Goal: Task Accomplishment & Management: Use online tool/utility

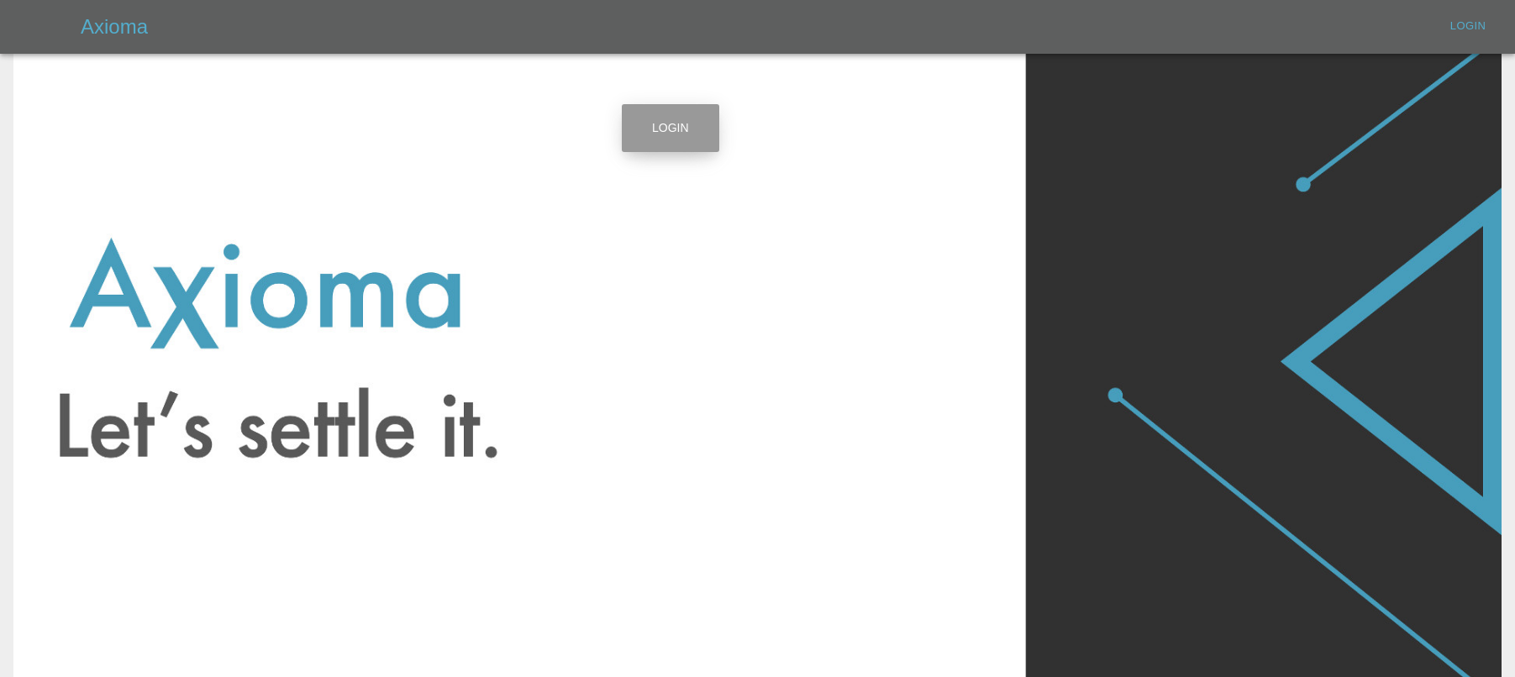
click at [670, 119] on link "Login" at bounding box center [670, 128] width 97 height 48
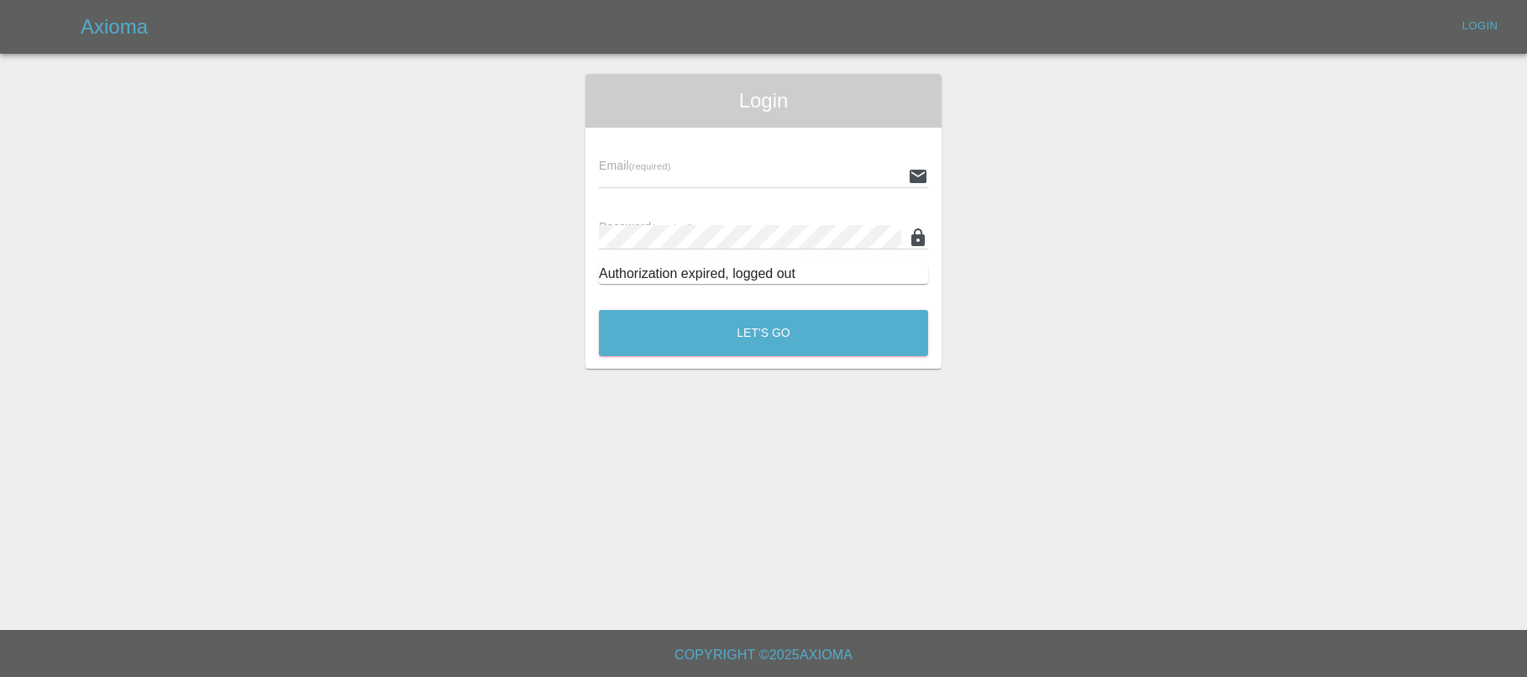
type input "[EMAIL_ADDRESS][DOMAIN_NAME]"
click at [838, 330] on button "Let's Go" at bounding box center [763, 333] width 329 height 46
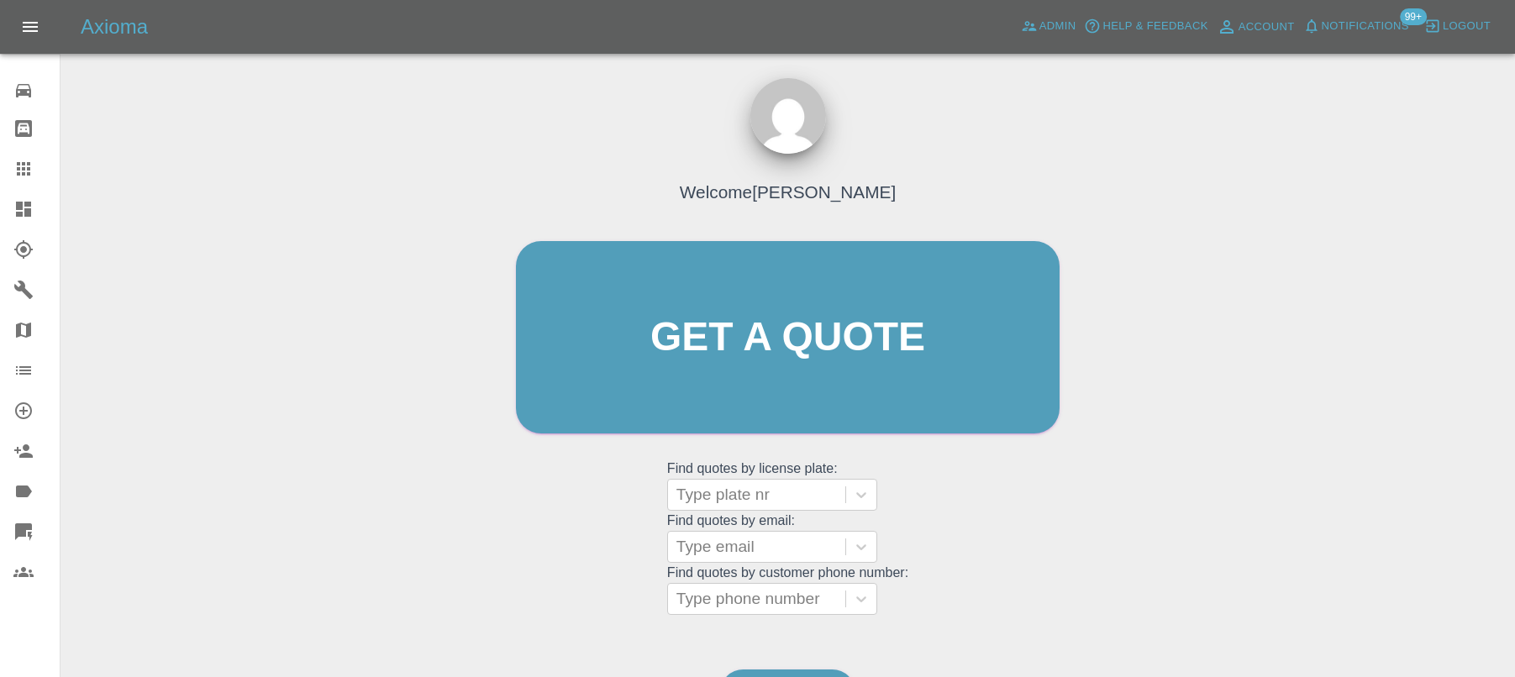
click at [1369, 22] on span "Notifications" at bounding box center [1364, 26] width 87 height 19
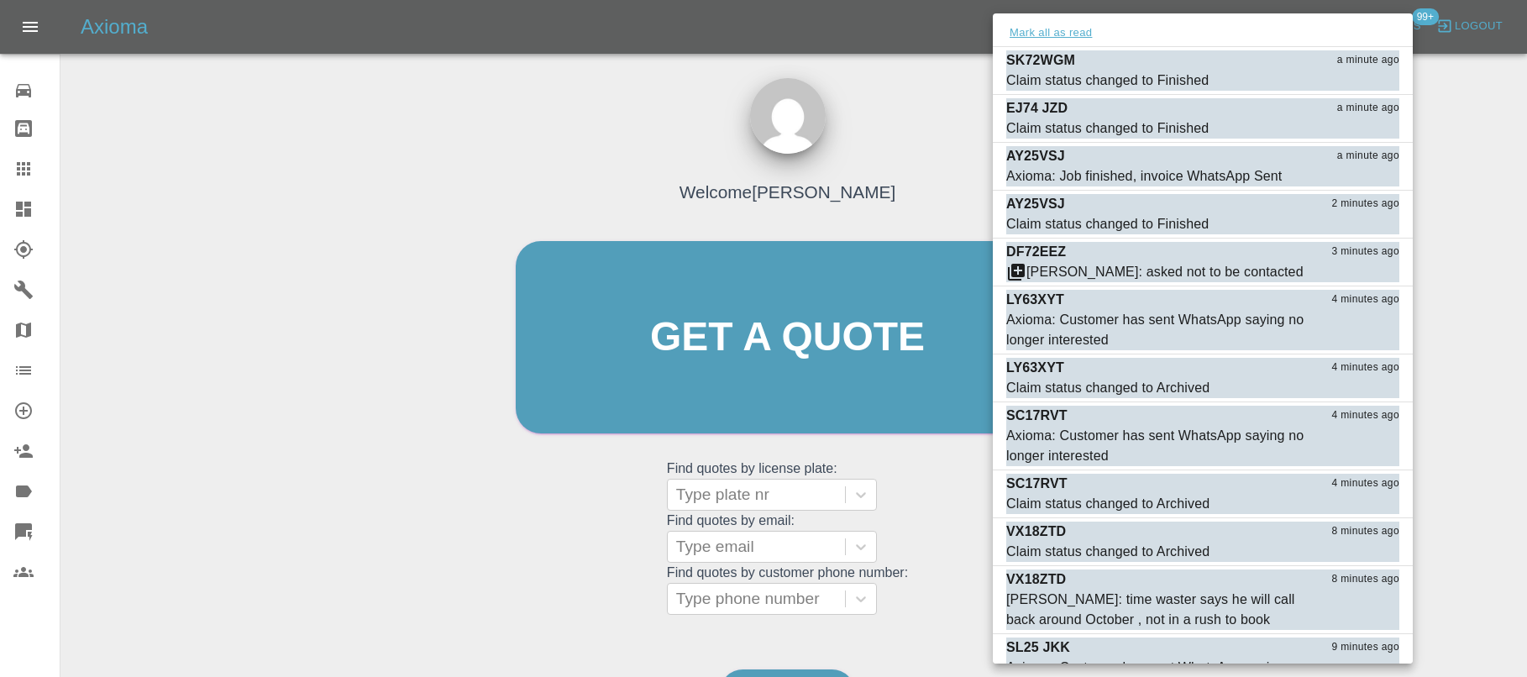
click at [1082, 33] on button "Mark all as read" at bounding box center [1050, 33] width 89 height 19
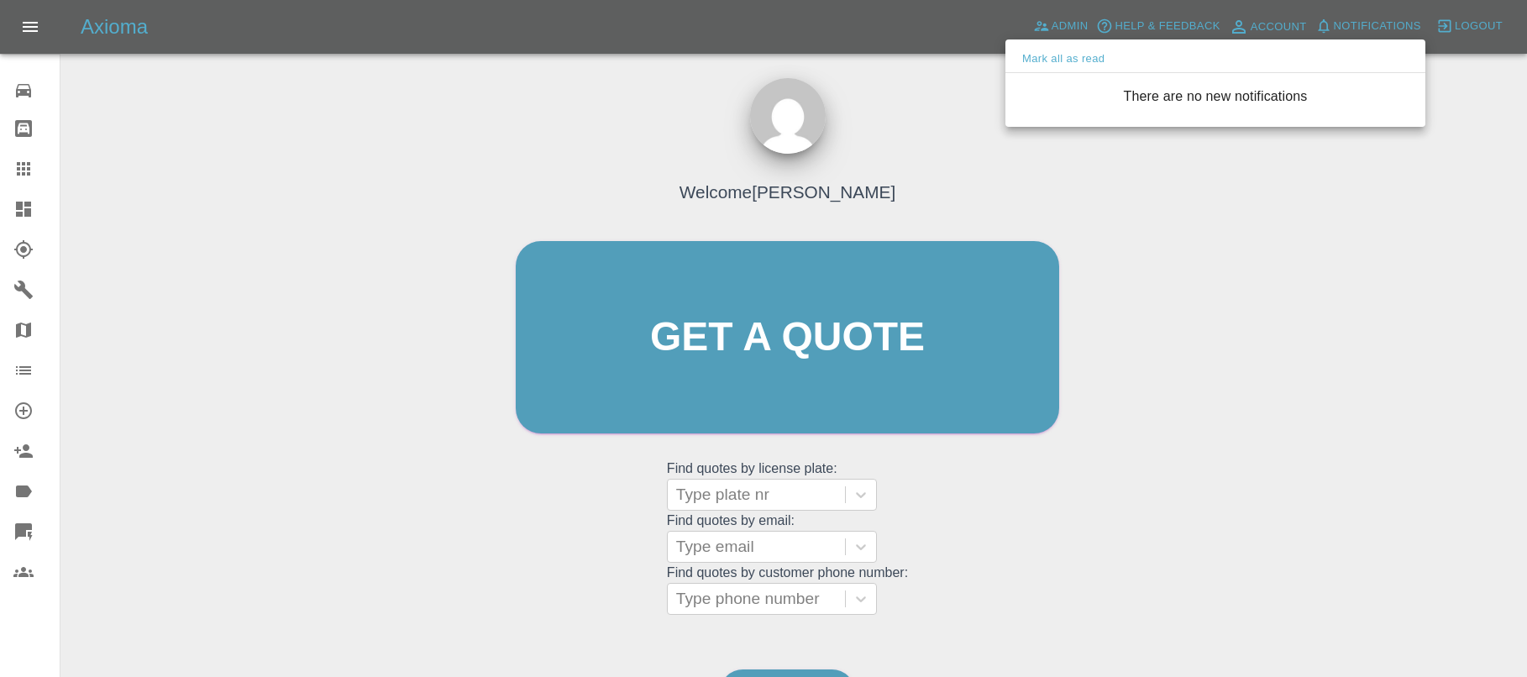
click at [949, 81] on div at bounding box center [763, 338] width 1527 height 677
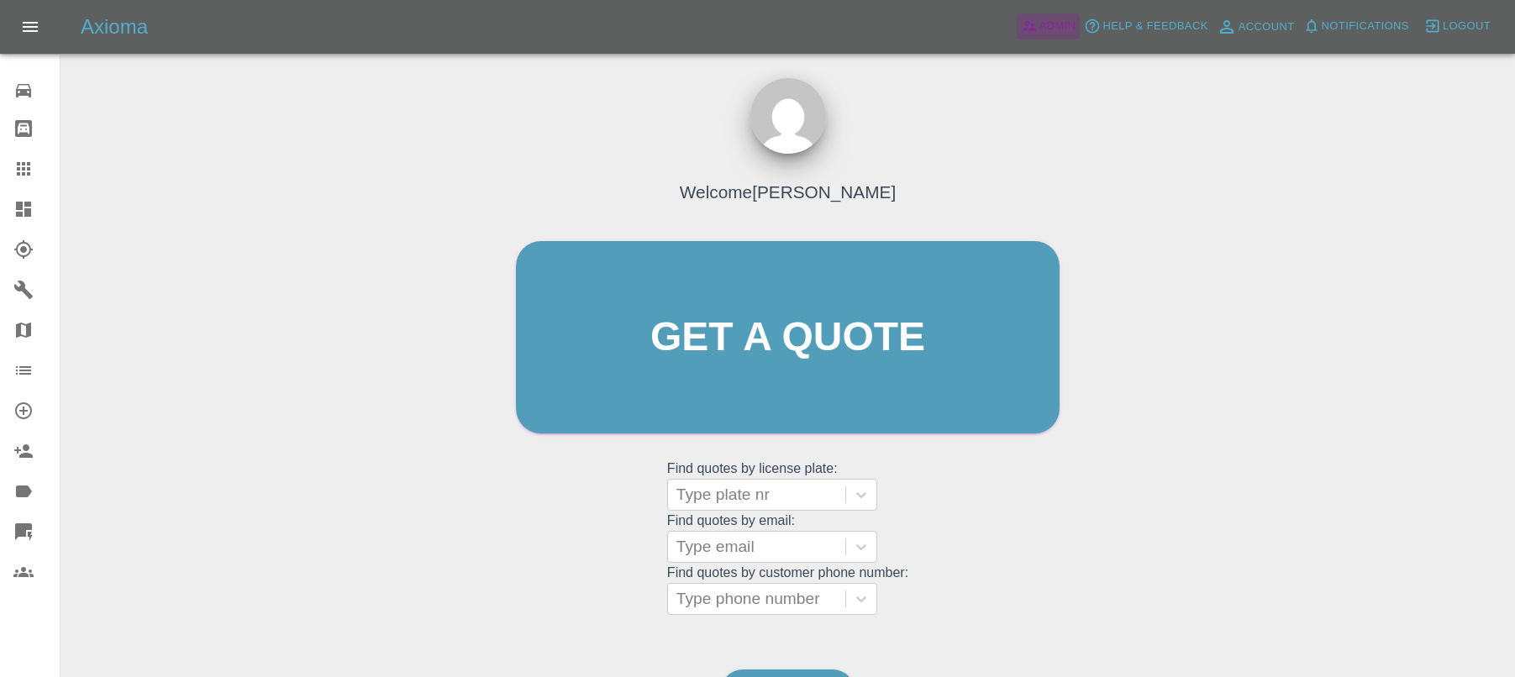
click at [1031, 28] on icon at bounding box center [1028, 27] width 14 height 10
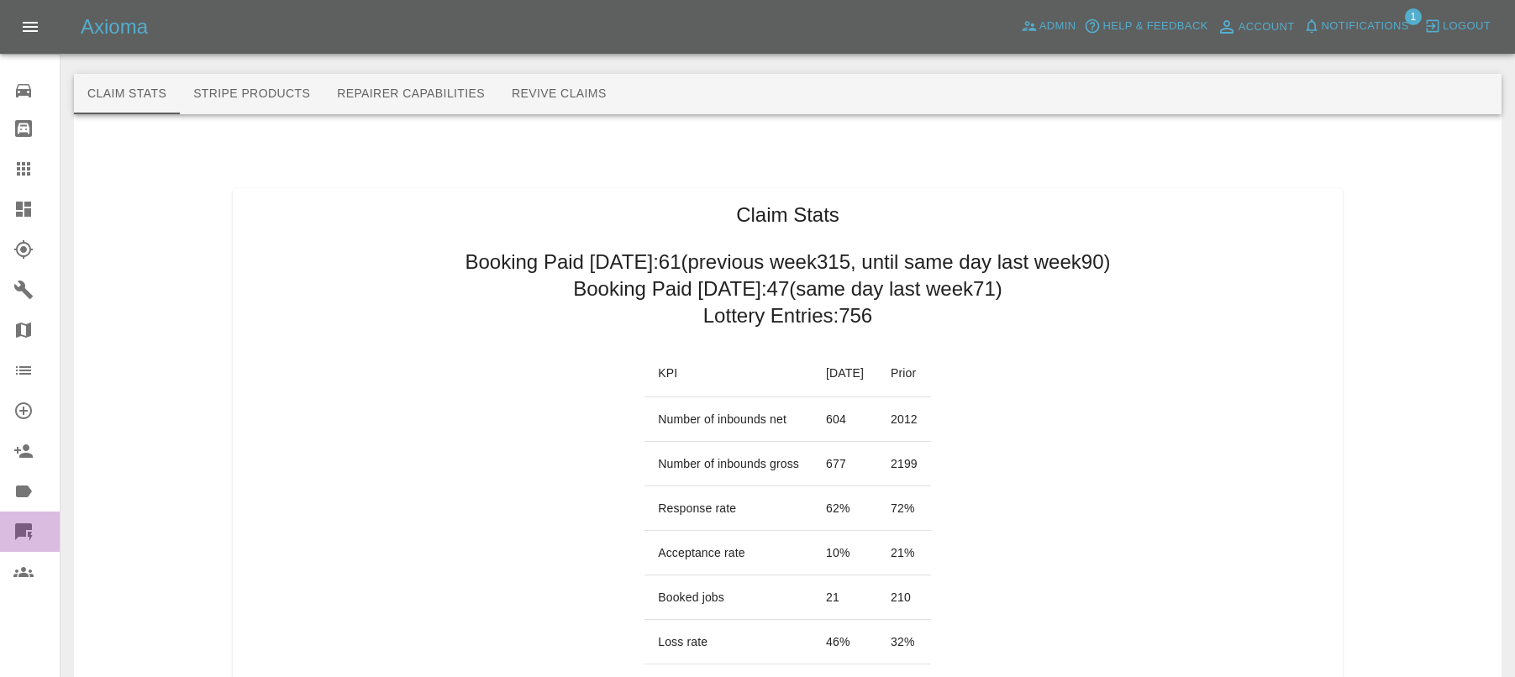
click at [42, 522] on div at bounding box center [36, 532] width 47 height 20
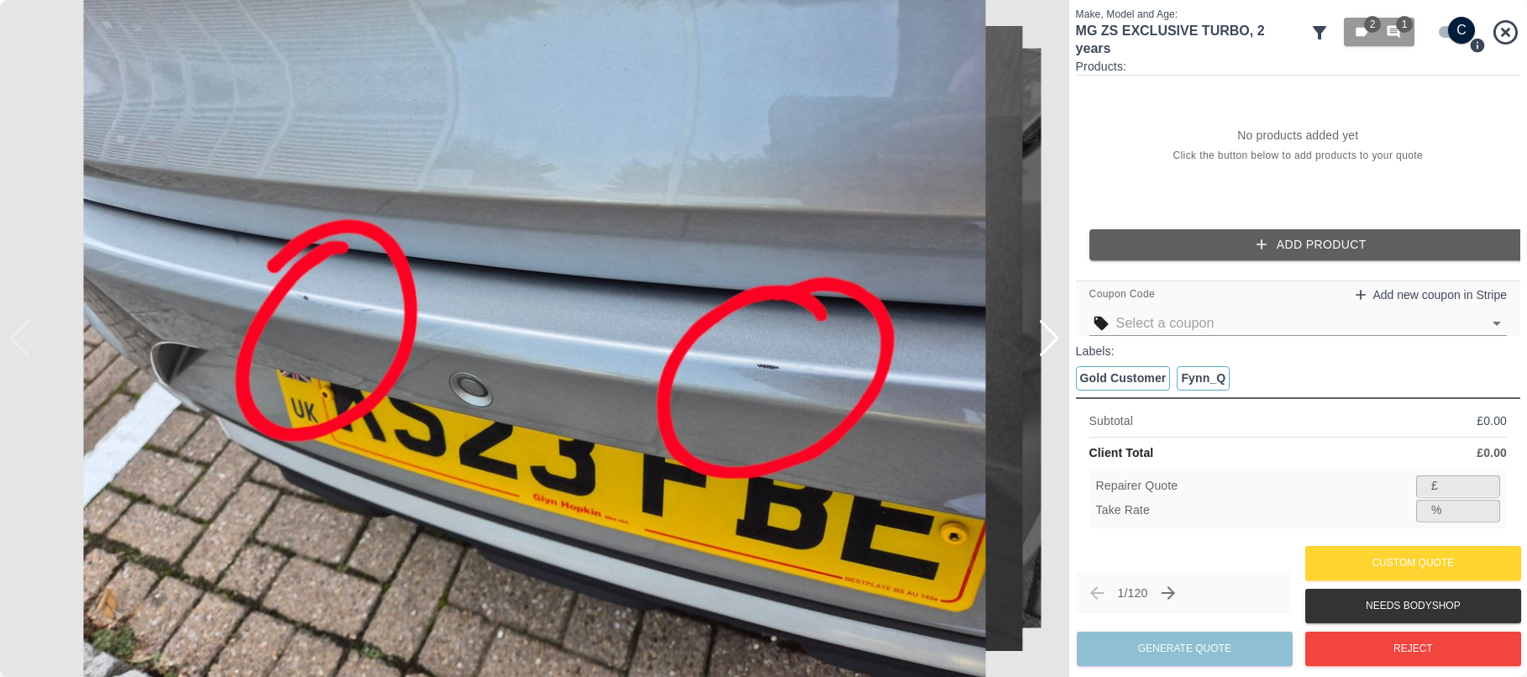
click at [1237, 239] on button "Add Product" at bounding box center [1312, 244] width 444 height 31
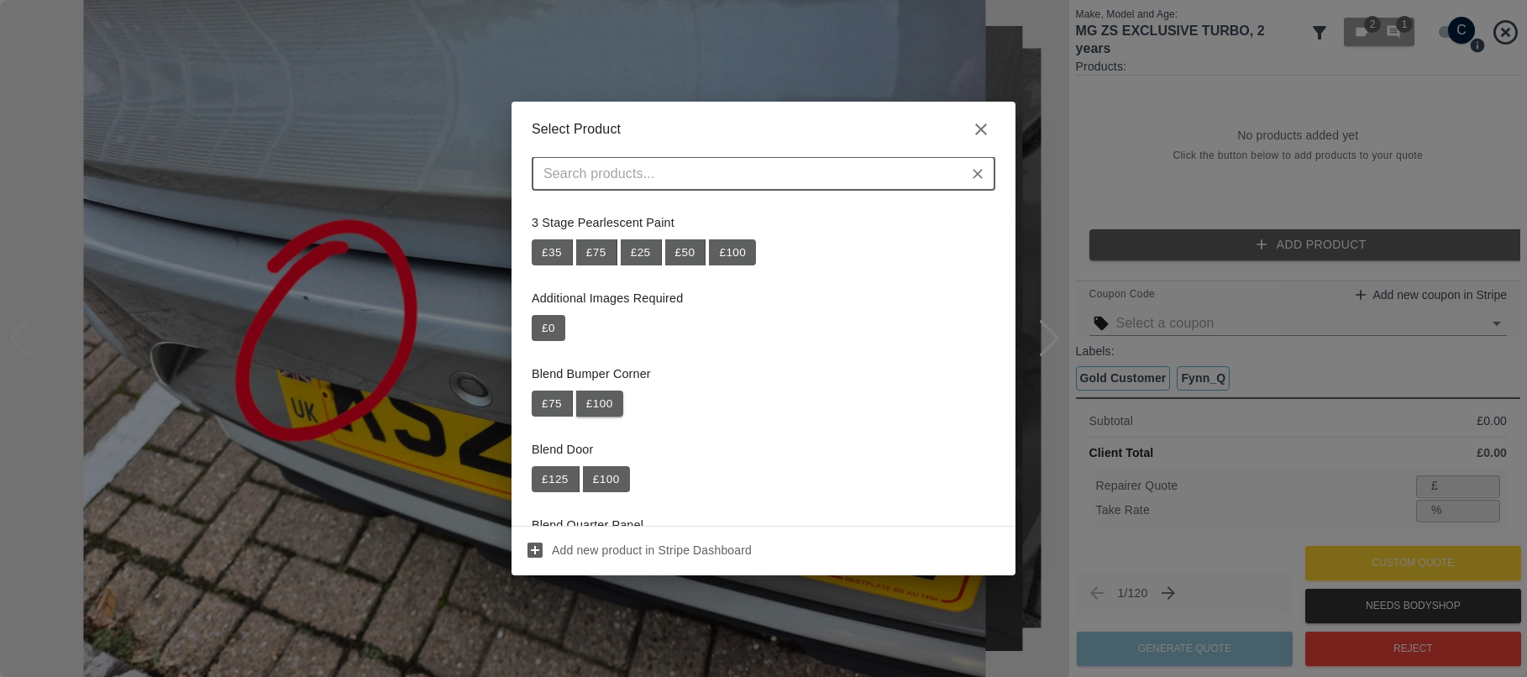
click at [596, 393] on button "£ 100" at bounding box center [599, 404] width 47 height 27
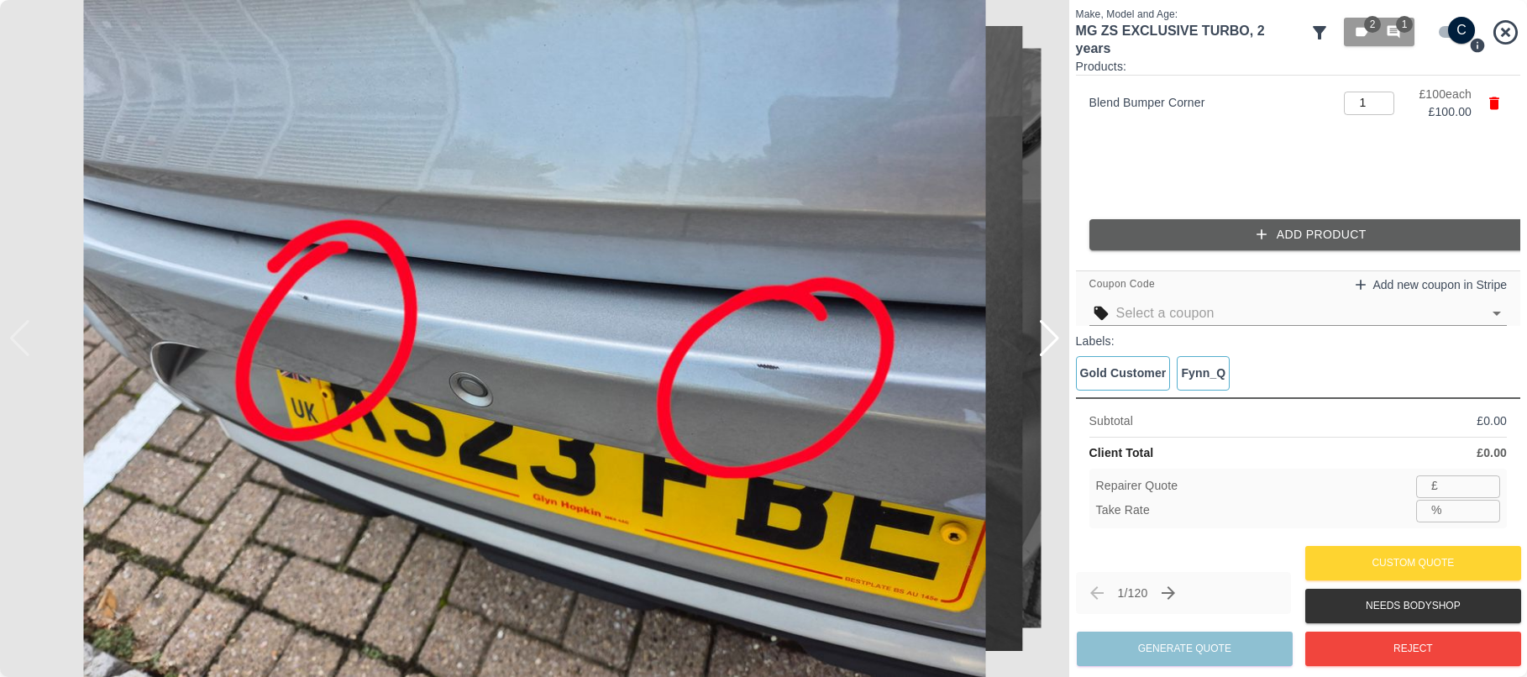
type input "65"
type input "35.0"
